Goal: Task Accomplishment & Management: Use online tool/utility

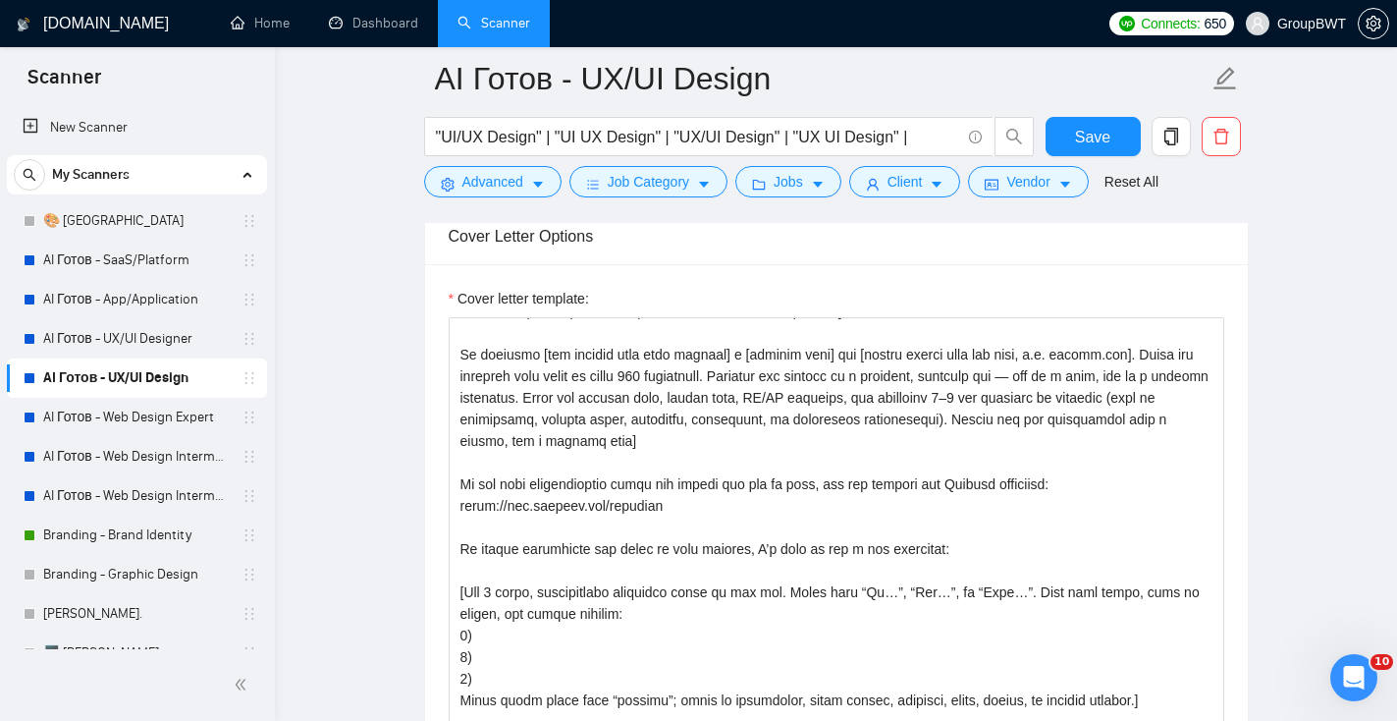
scroll to position [2160, 0]
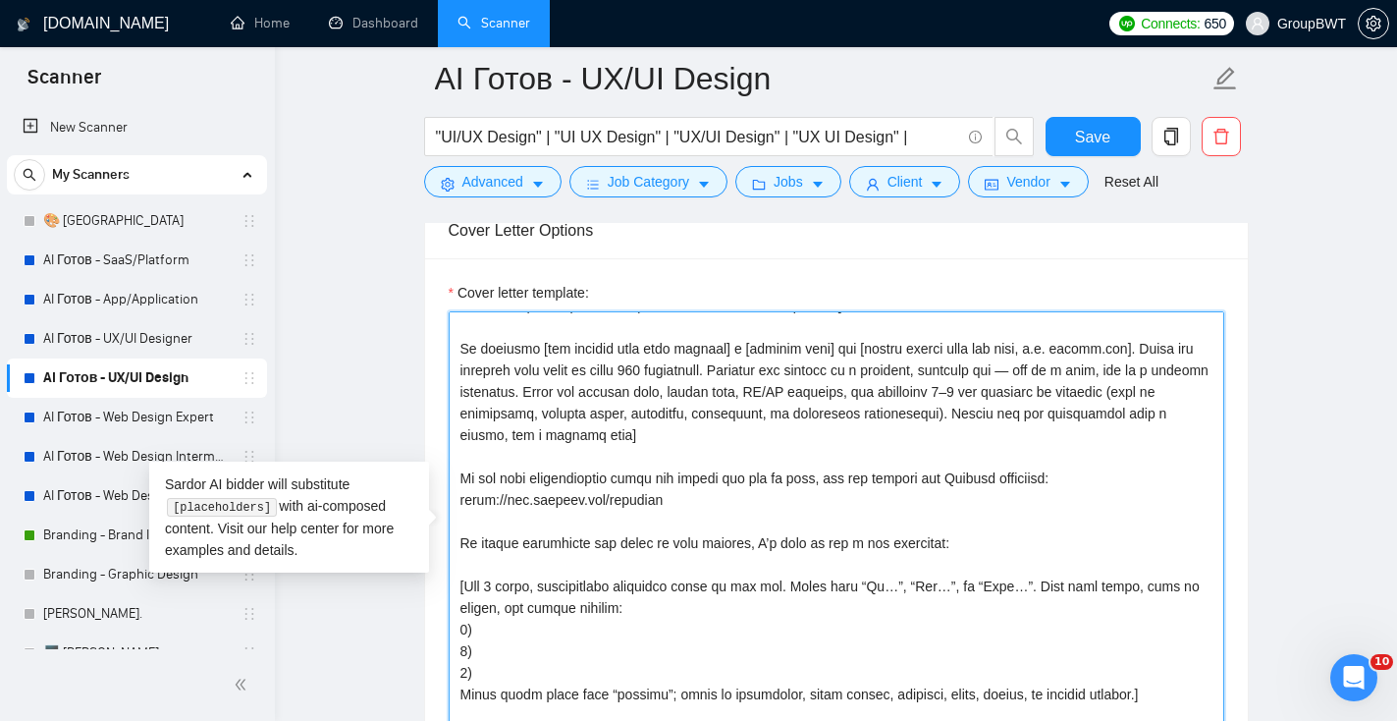
drag, startPoint x: 704, startPoint y: 508, endPoint x: 451, endPoint y: 475, distance: 255.4
click at [451, 475] on textarea "Cover letter template:" at bounding box center [837, 532] width 776 height 442
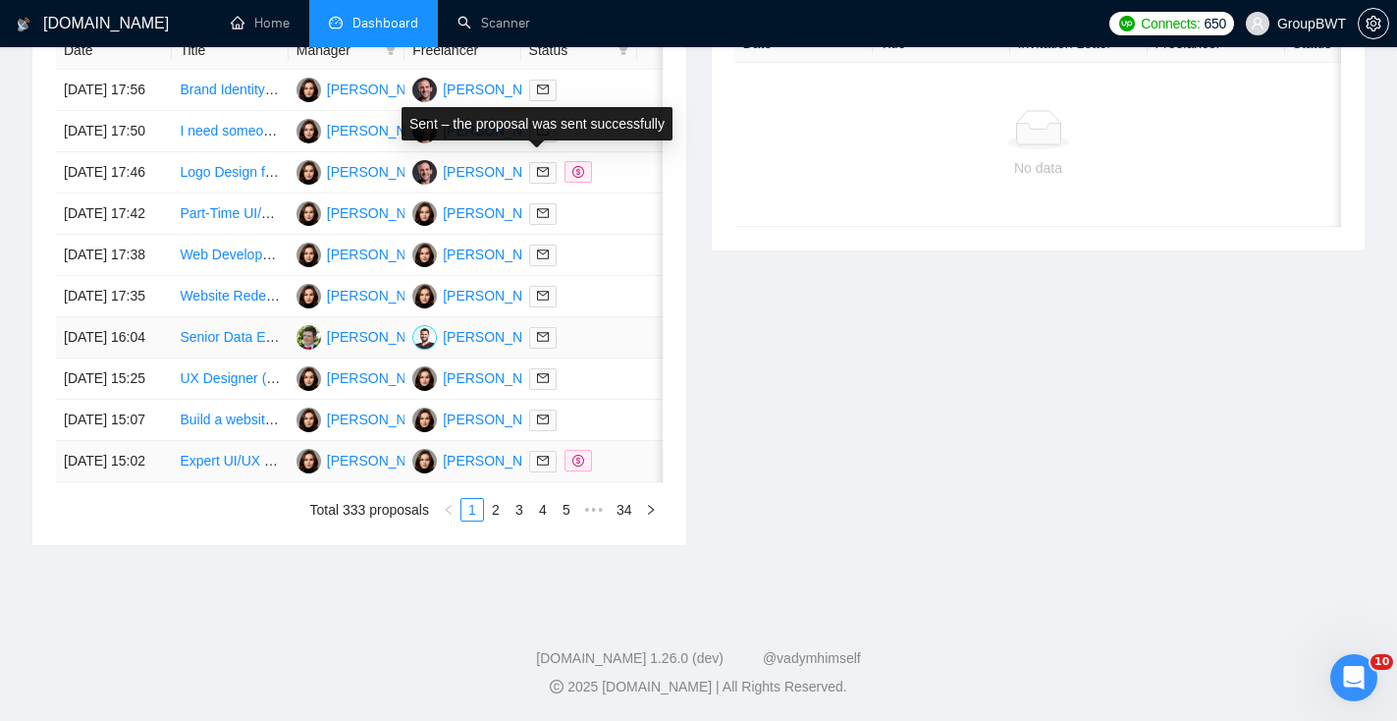
scroll to position [1044, 0]
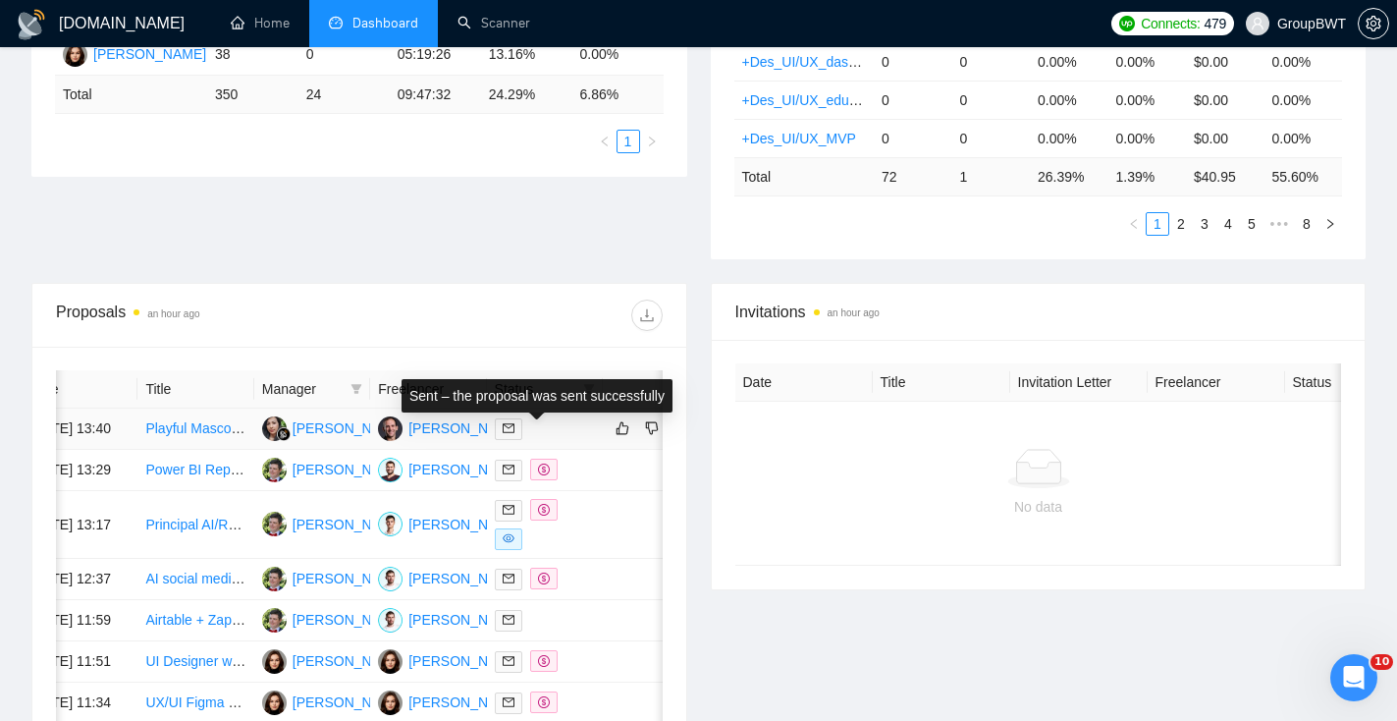
scroll to position [0, 38]
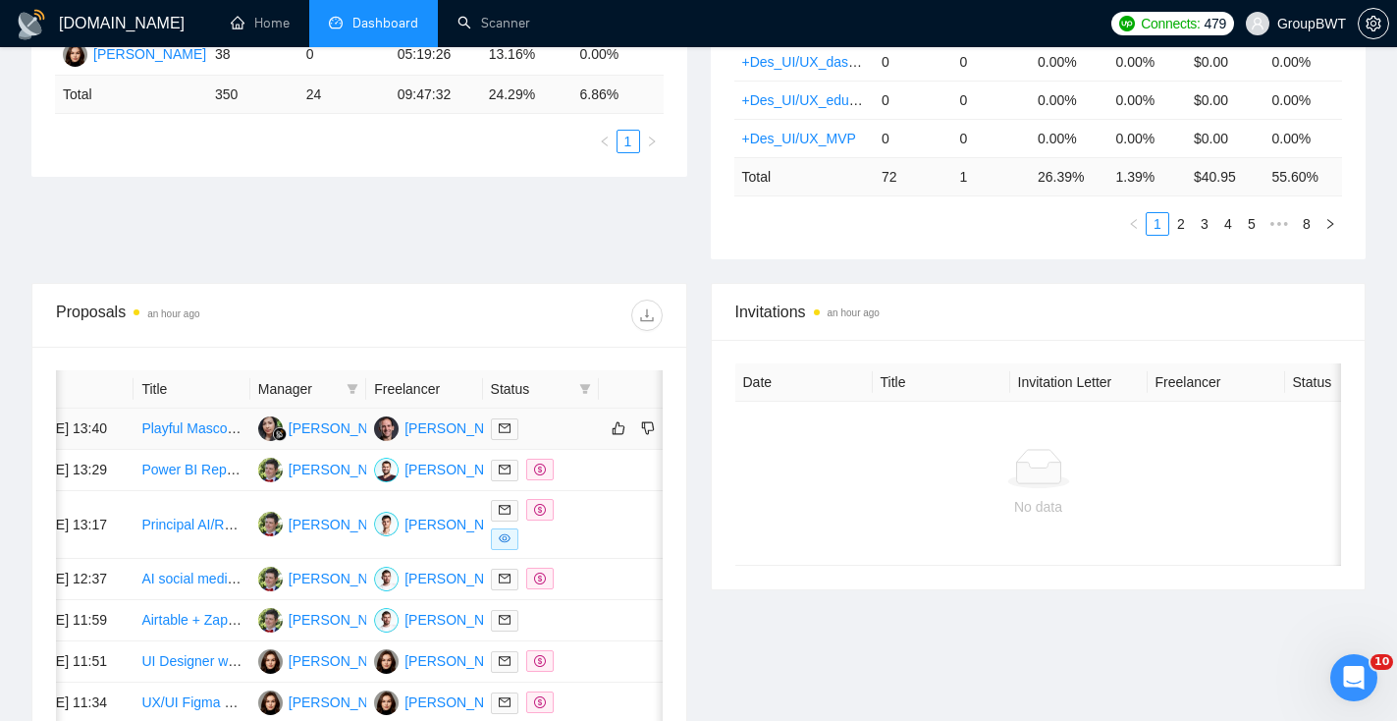
click at [509, 433] on icon "mail" at bounding box center [505, 428] width 12 height 9
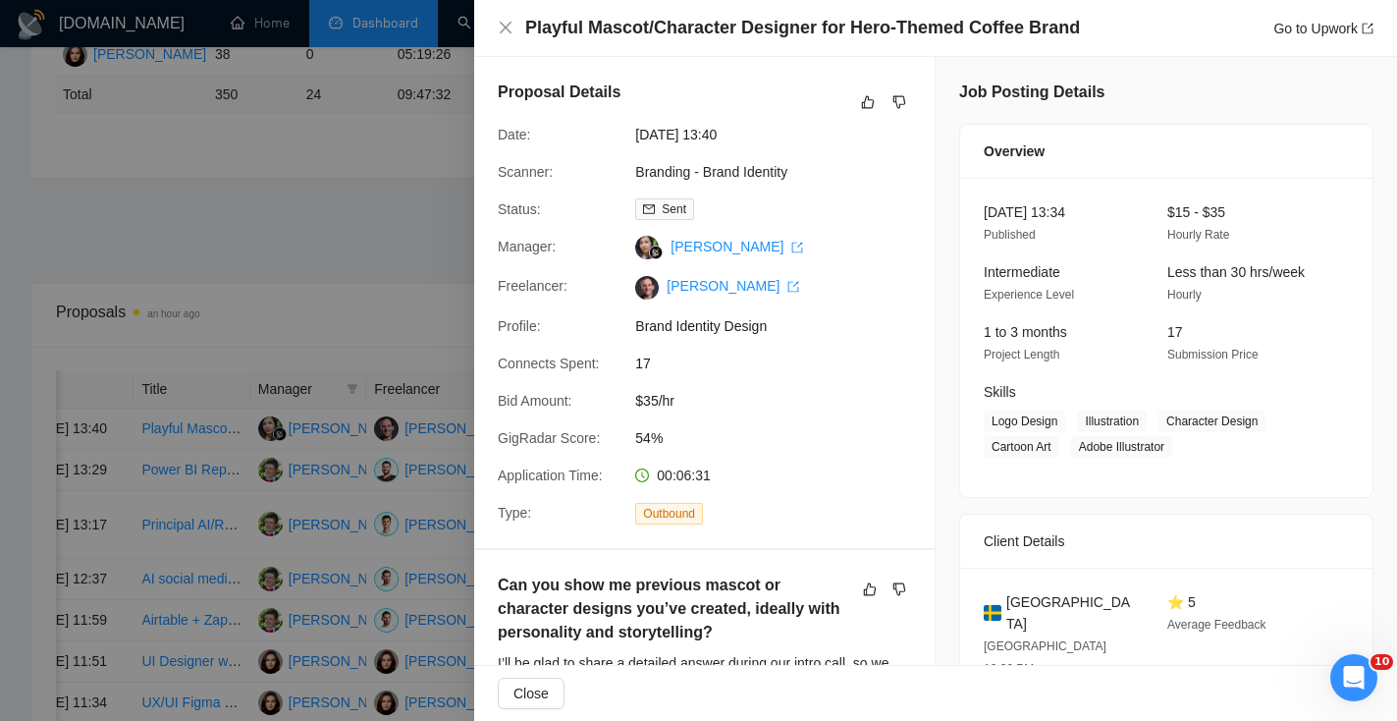
click at [400, 328] on div at bounding box center [698, 360] width 1397 height 721
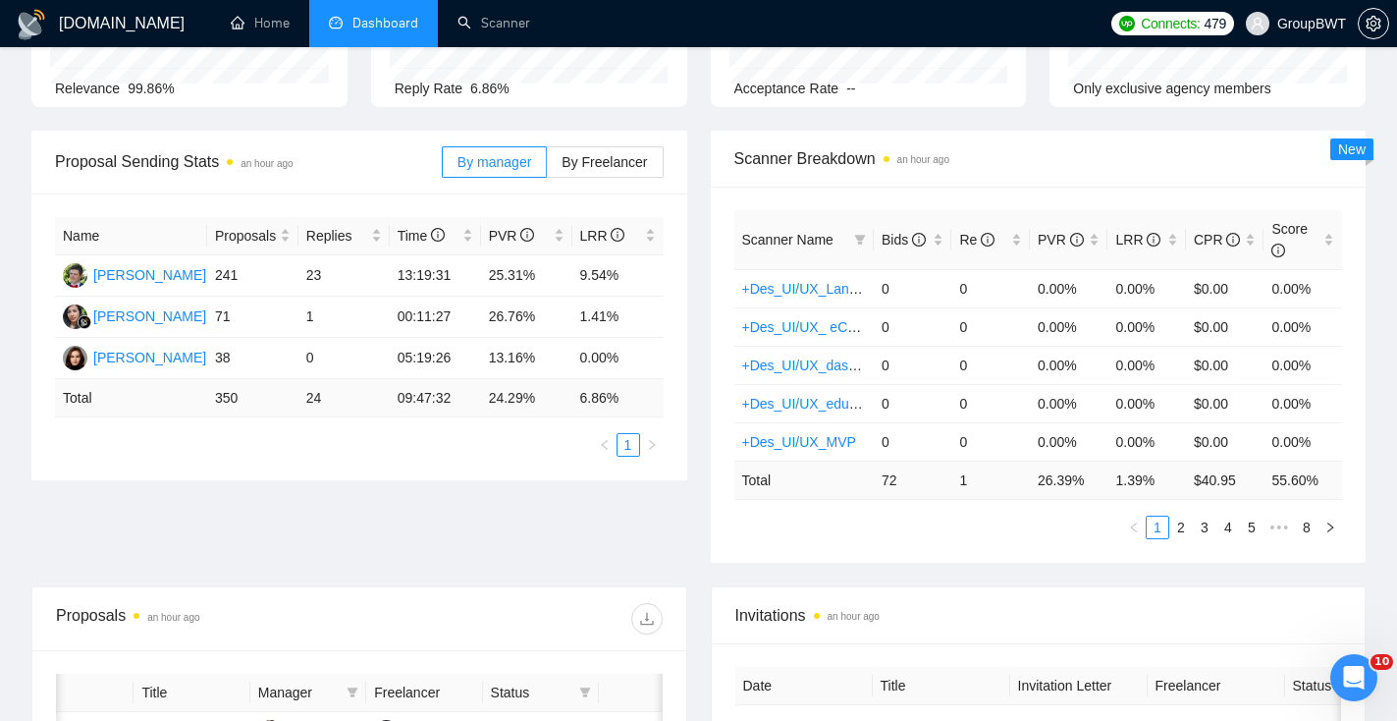
scroll to position [212, 0]
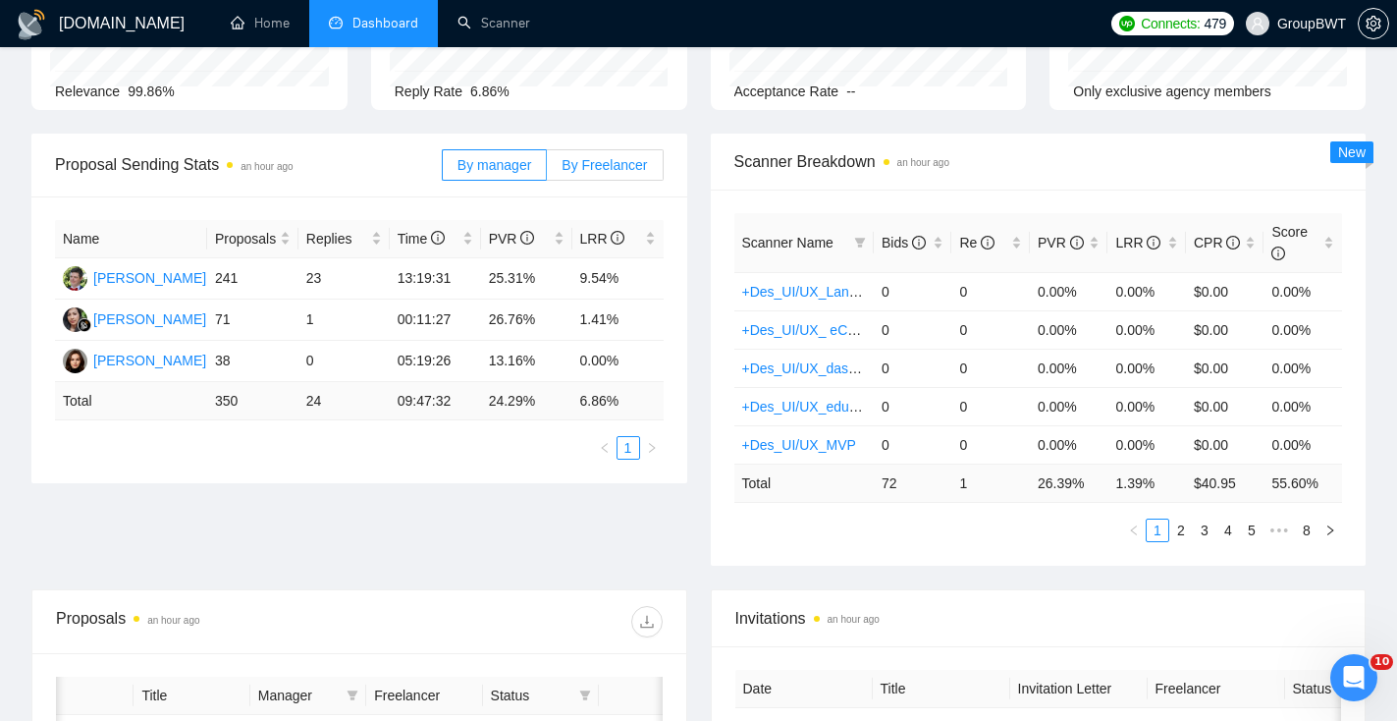
click at [596, 166] on span "By Freelancer" at bounding box center [604, 165] width 85 height 16
click at [547, 170] on input "By Freelancer" at bounding box center [547, 170] width 0 height 0
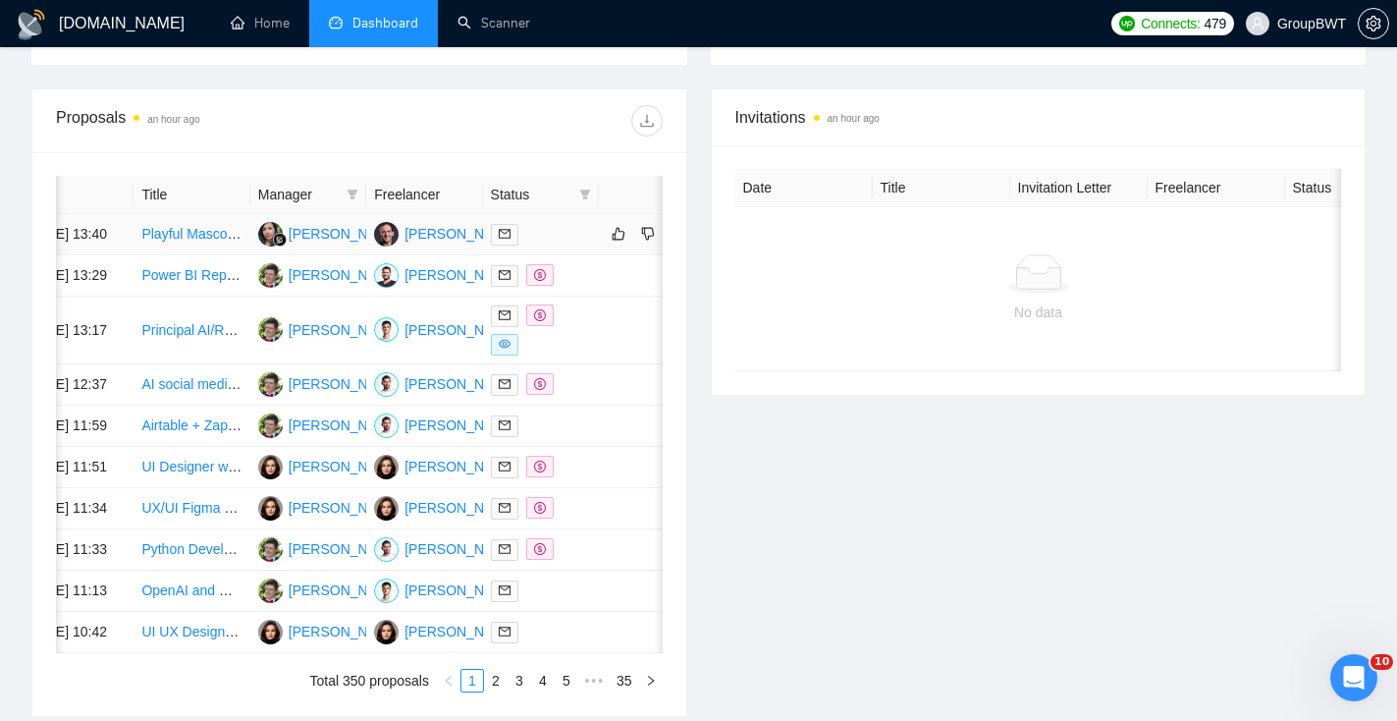
scroll to position [714, 0]
click at [450, 189] on th "Freelancer" at bounding box center [424, 194] width 116 height 38
click at [355, 194] on icon "filter" at bounding box center [353, 194] width 12 height 12
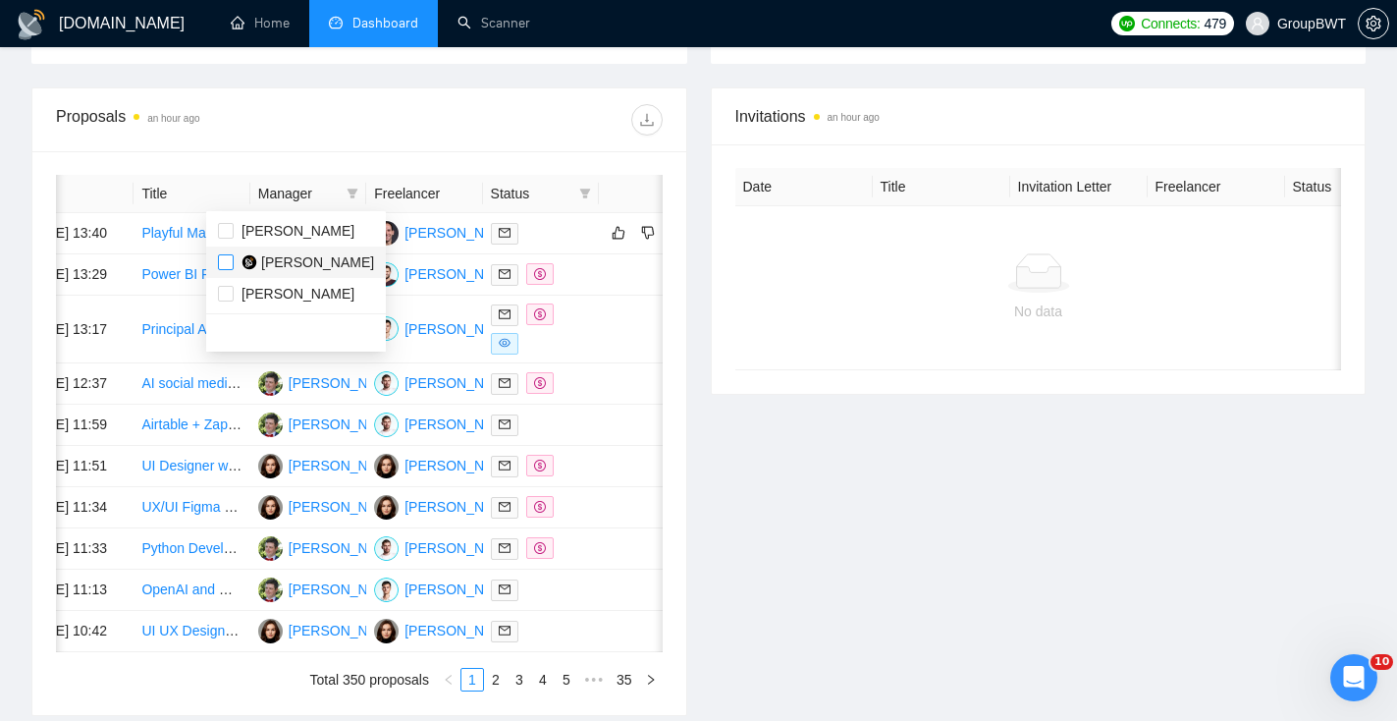
click at [227, 257] on input "checkbox" at bounding box center [226, 262] width 16 height 16
checkbox input "true"
click at [485, 112] on div at bounding box center [510, 119] width 303 height 31
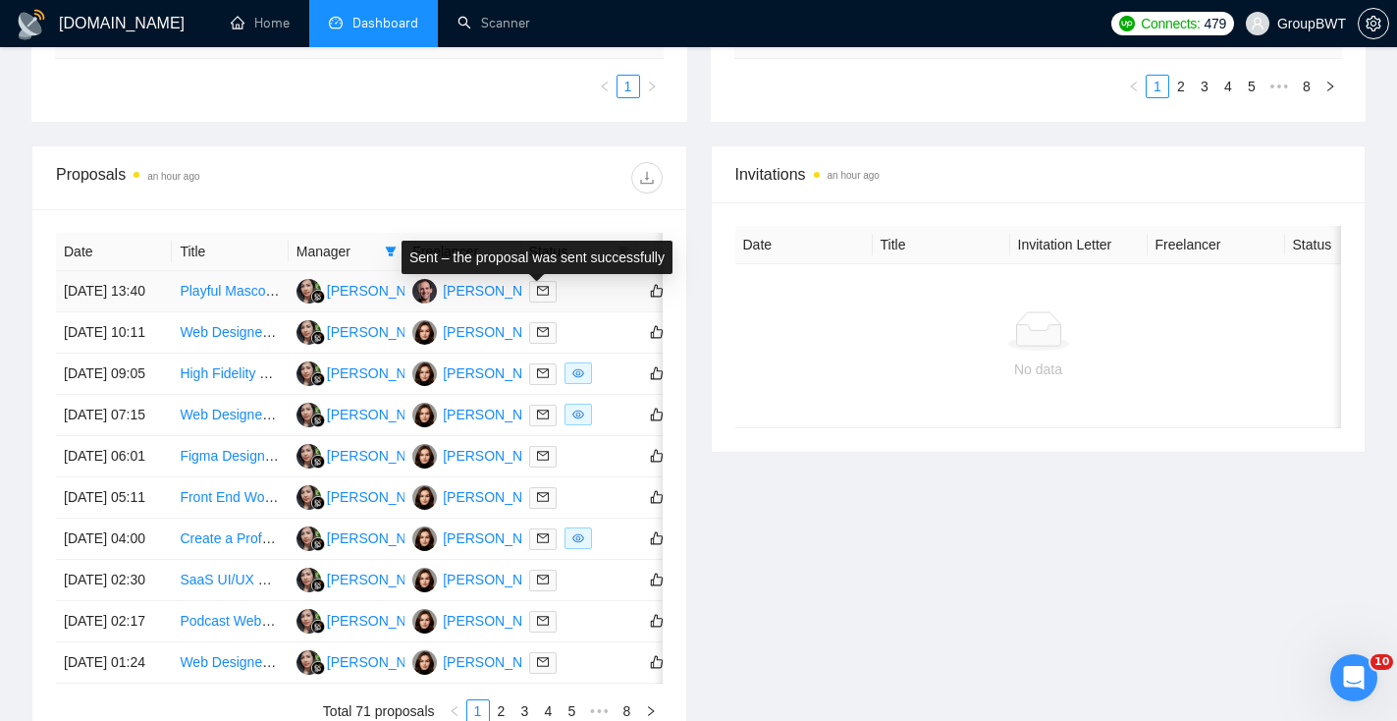
click at [543, 296] on icon "mail" at bounding box center [543, 291] width 12 height 9
